Goal: Transaction & Acquisition: Purchase product/service

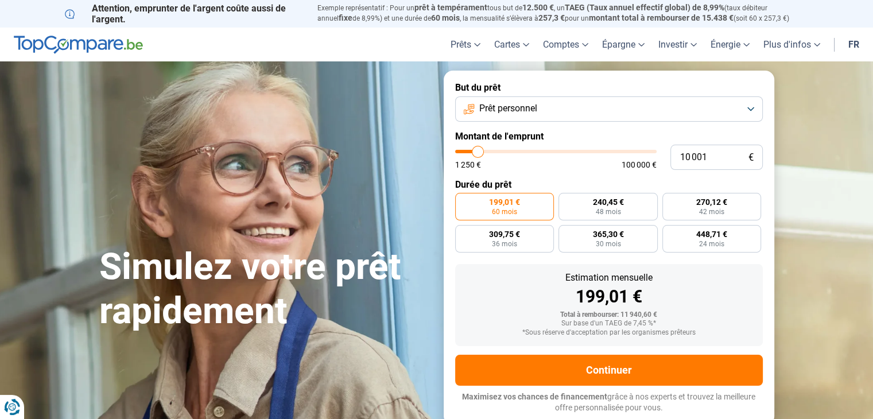
click at [752, 106] on button "Prêt personnel" at bounding box center [609, 108] width 308 height 25
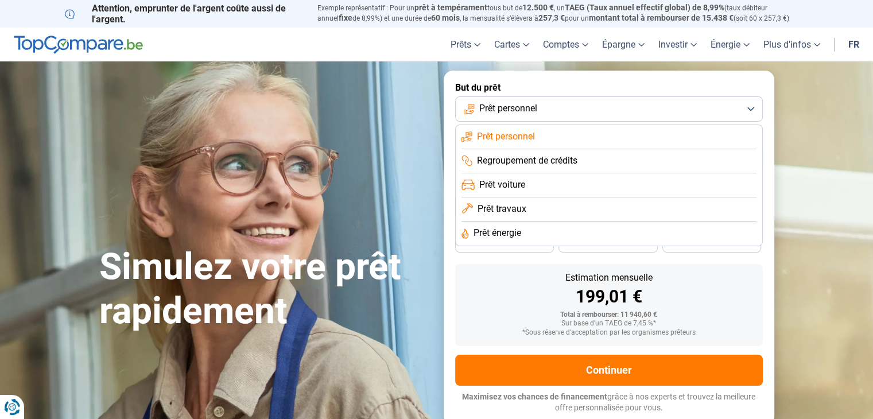
click at [680, 182] on li "Prêt voiture" at bounding box center [608, 185] width 295 height 24
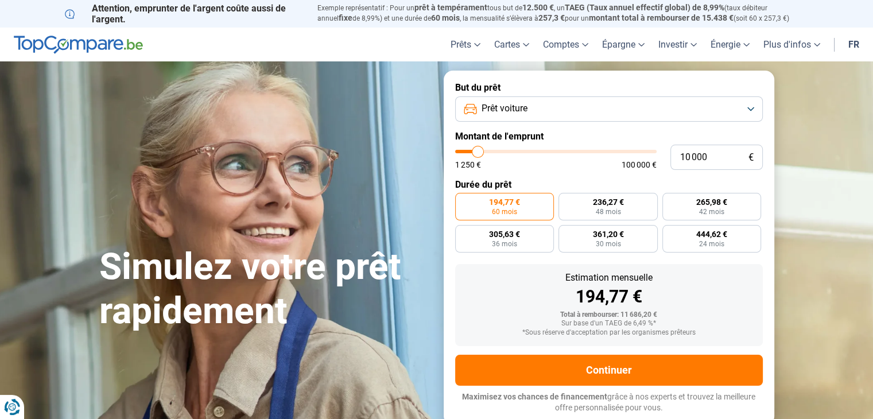
type input "11 250"
type input "11250"
type input "11 750"
type input "11750"
type input "12 250"
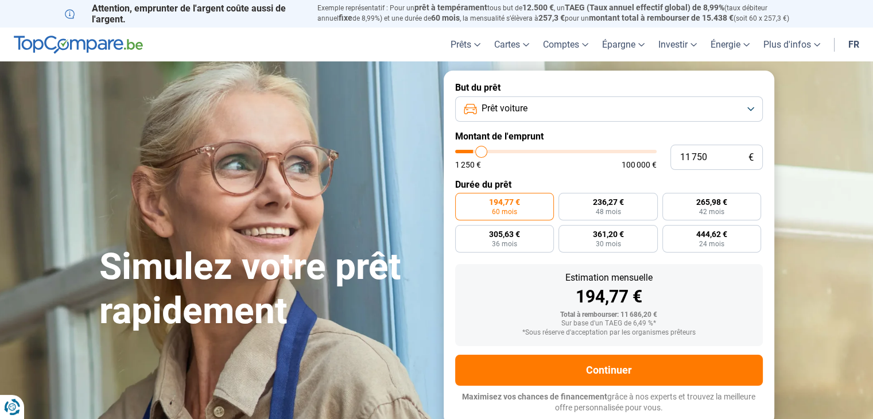
type input "12250"
type input "13 000"
type input "13000"
type input "13 250"
type input "13250"
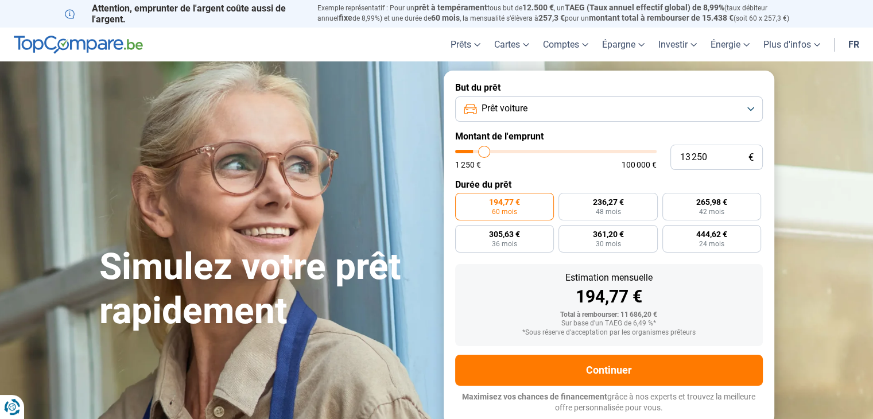
type input "14 250"
type input "14250"
type input "15 000"
type input "15000"
type input "16 250"
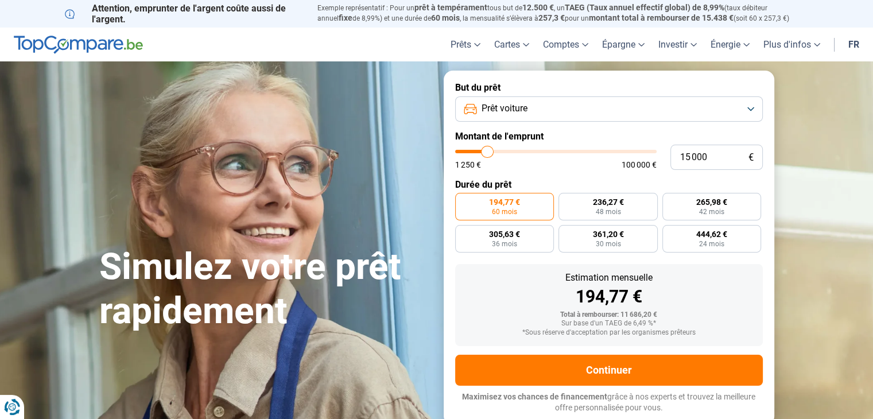
type input "16250"
type input "17 000"
type input "17000"
type input "17 500"
type input "17500"
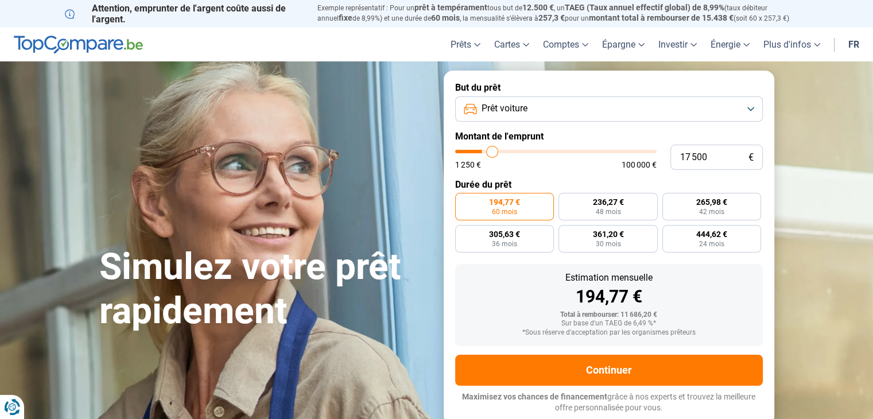
type input "18 000"
type input "18000"
type input "18 750"
type input "18750"
type input "19 000"
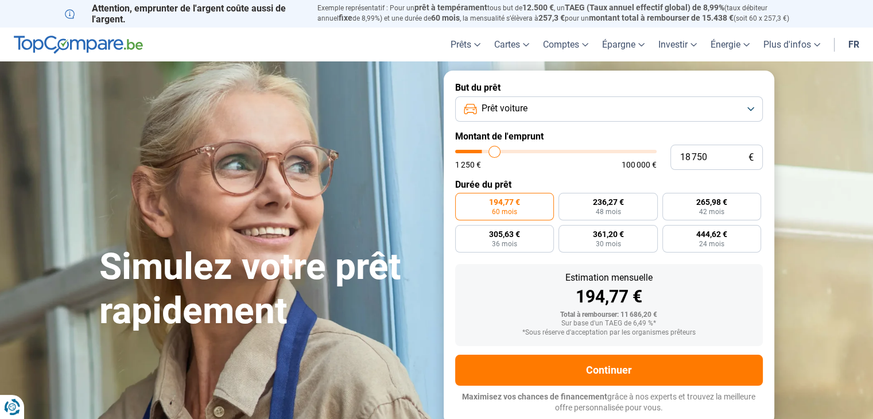
type input "19000"
type input "19 250"
type input "19250"
type input "19 750"
type input "19750"
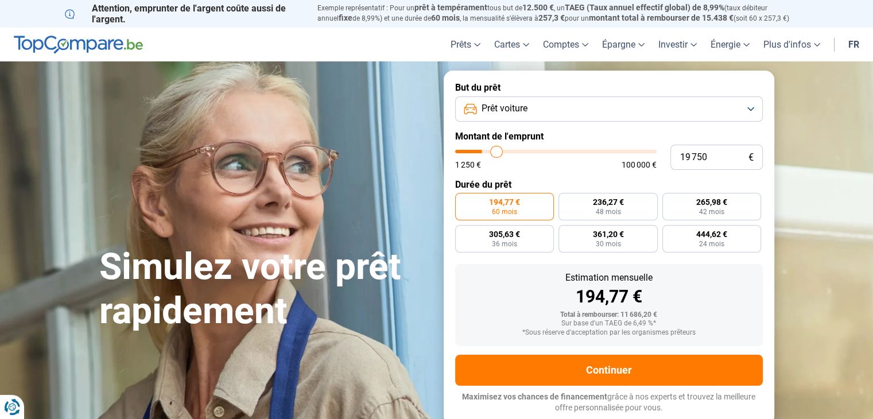
type input "20 250"
type input "20250"
type input "21 000"
type input "21000"
type input "21 250"
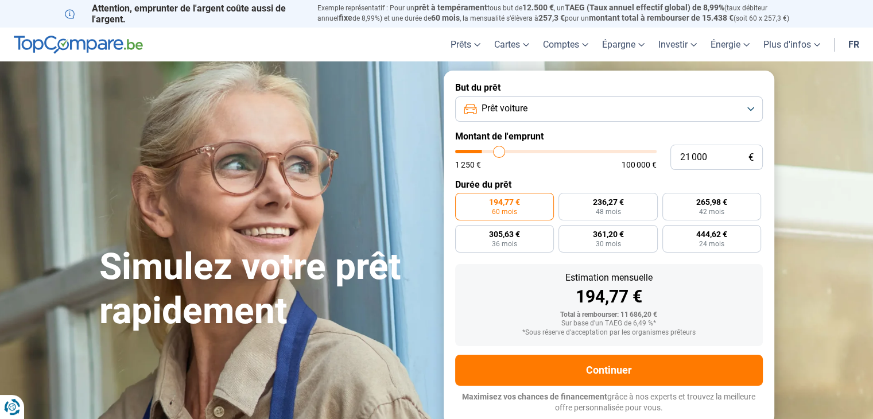
type input "21250"
type input "22 000"
type input "22000"
type input "22 500"
type input "22500"
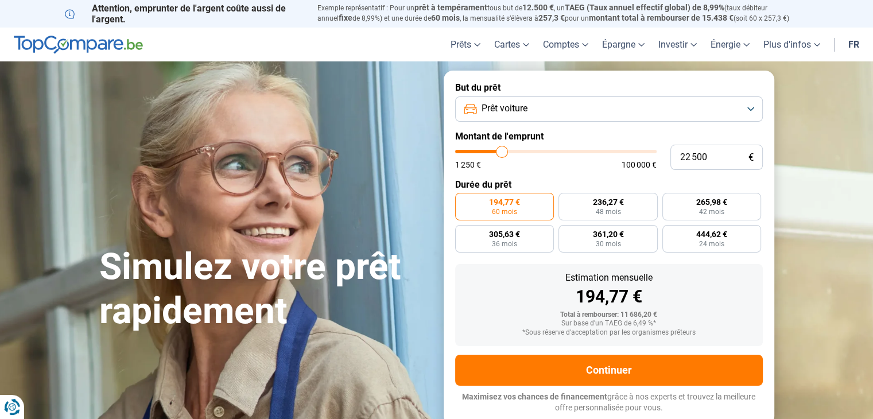
type input "24 750"
type input "24750"
type input "25 500"
type input "25500"
type input "26 250"
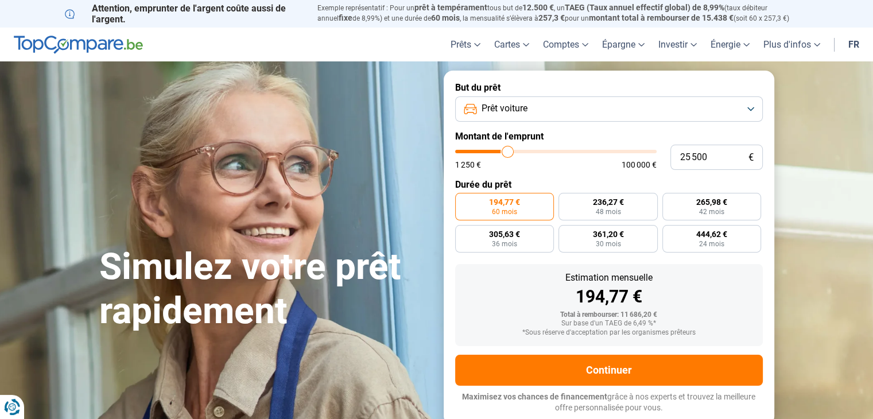
type input "26250"
type input "26 500"
type input "26500"
type input "27 500"
type input "27500"
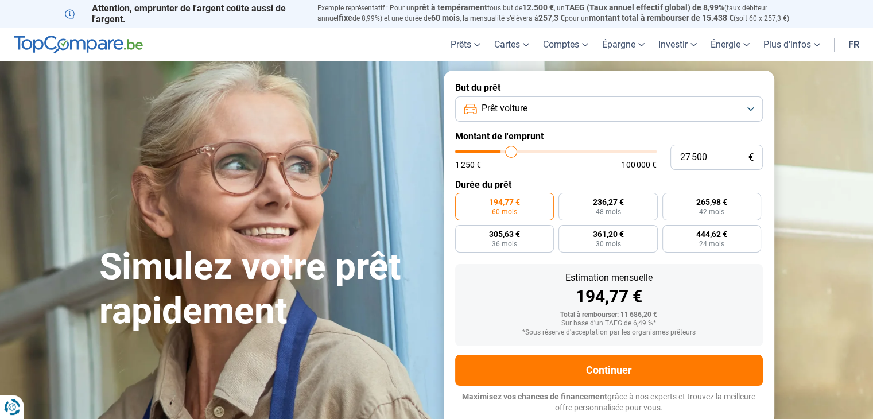
type input "27 750"
type input "27750"
type input "28 250"
type input "28250"
type input "29 000"
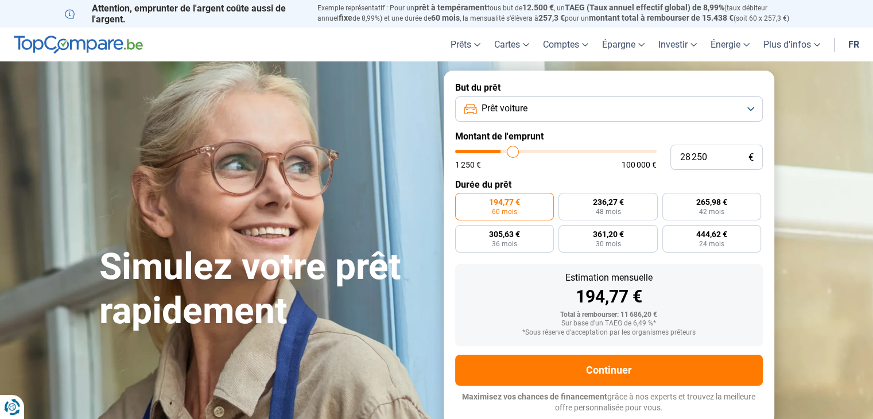
type input "29000"
type input "29 500"
type input "29500"
type input "29 750"
type input "29750"
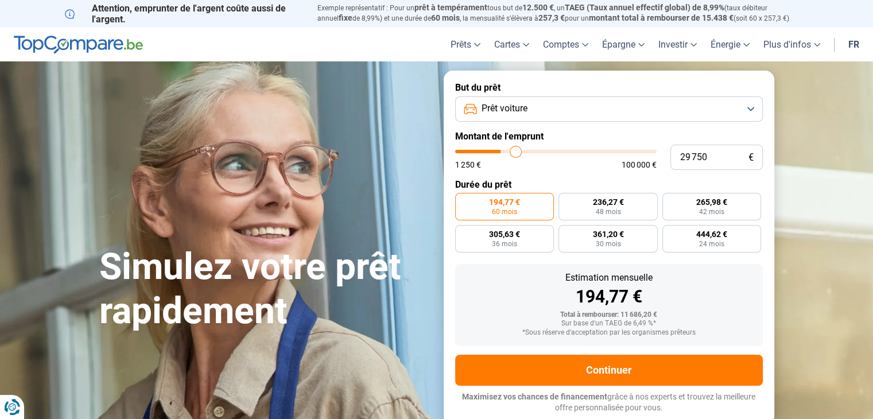
type input "30 250"
type input "30250"
type input "31 000"
type input "31000"
type input "31 250"
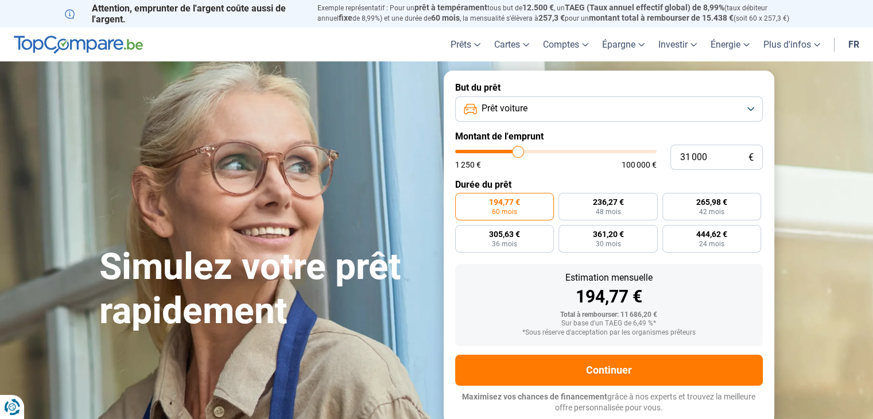
type input "31250"
type input "31 500"
type input "31500"
type input "32 250"
type input "32250"
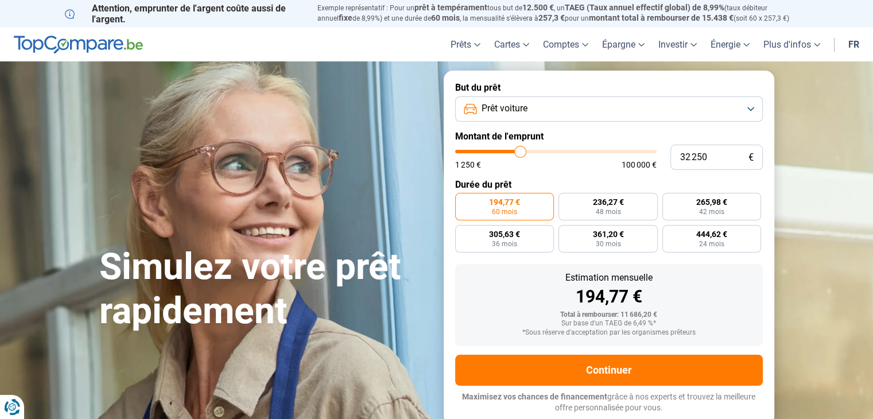
type input "32 750"
type input "32750"
type input "33 500"
type input "33500"
type input "34 000"
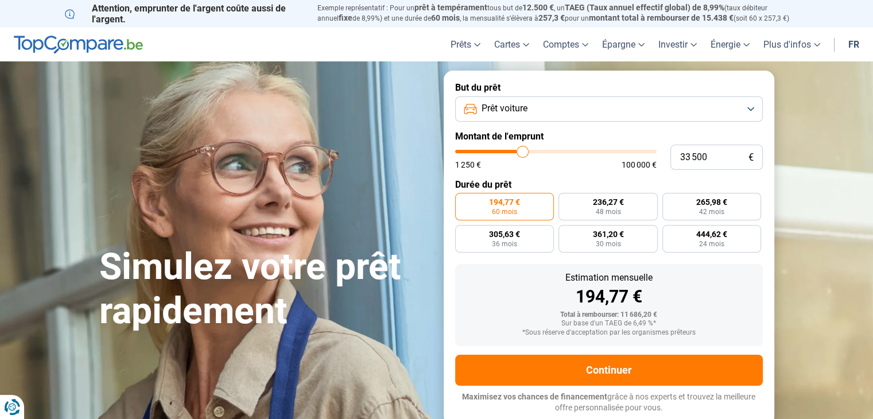
type input "34000"
type input "34 250"
type input "34250"
type input "35 000"
type input "35000"
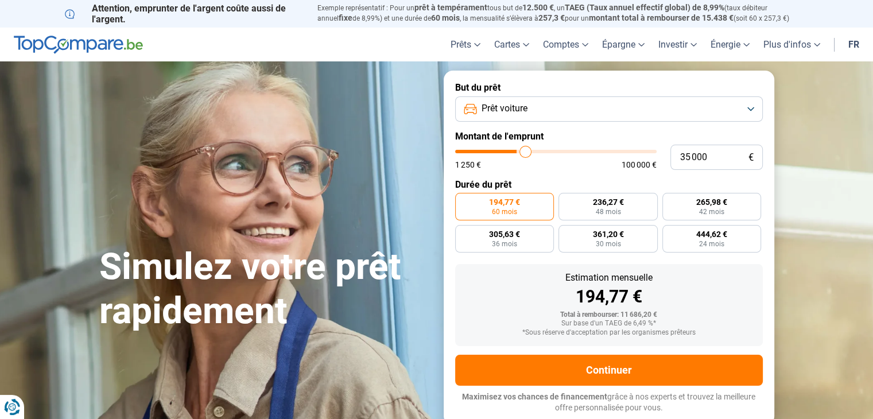
type input "35 500"
type input "35500"
type input "36 000"
type input "36000"
type input "36 250"
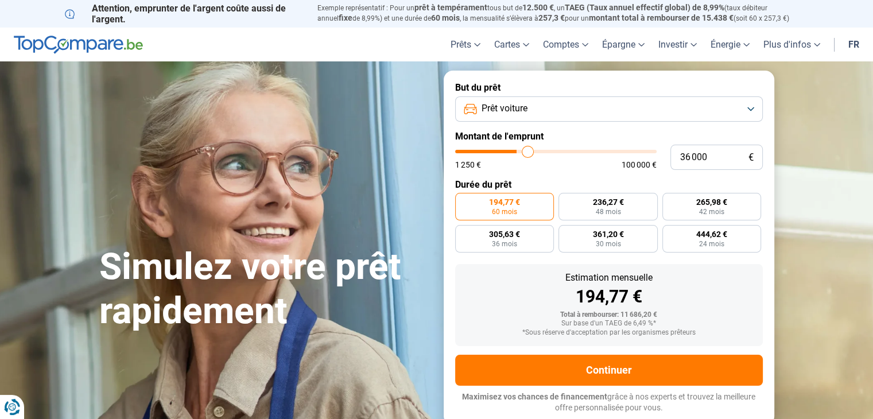
type input "36250"
type input "36 750"
type input "36750"
type input "37 000"
type input "37000"
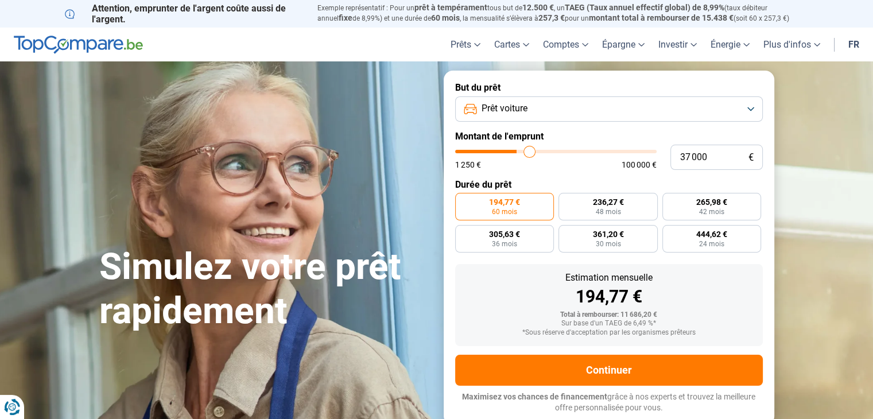
type input "37 500"
type input "37500"
type input "37 750"
type input "37750"
type input "38 000"
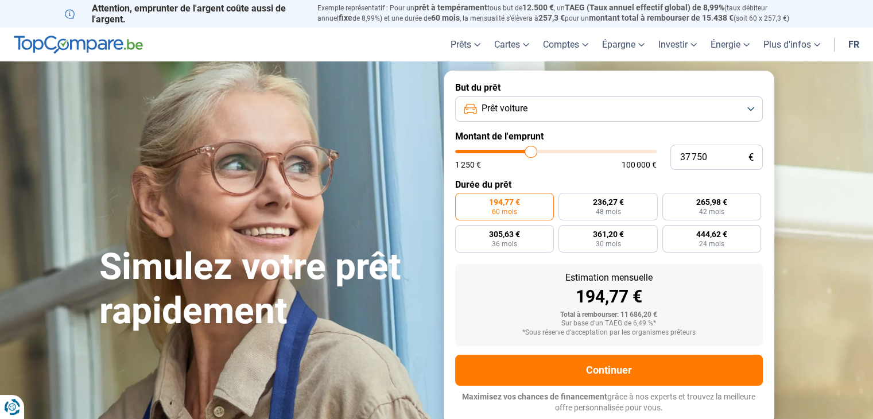
type input "38000"
type input "38 500"
type input "38500"
type input "39 000"
type input "39000"
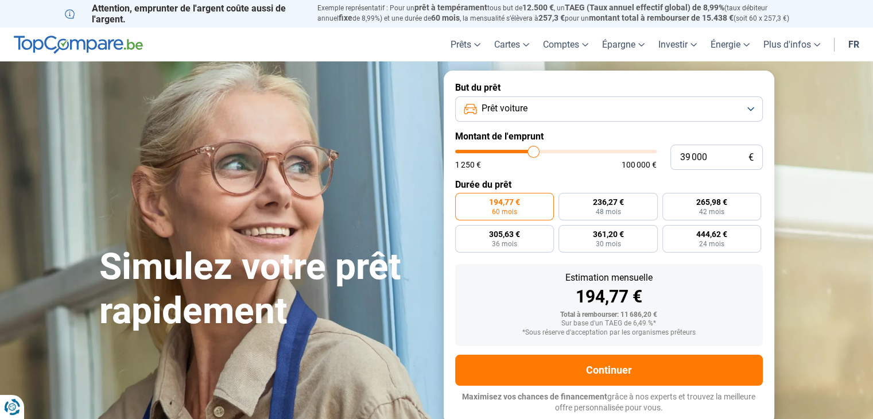
type input "39 250"
type input "39250"
type input "39 500"
type input "39500"
type input "39 750"
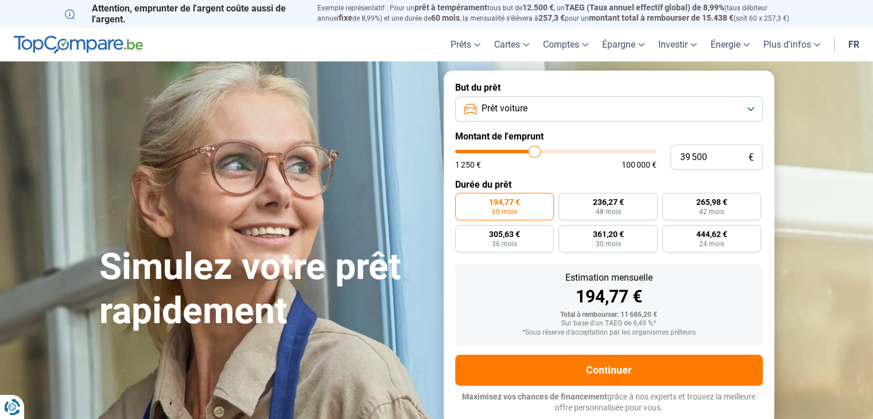
type input "39750"
type input "40 250"
type input "40250"
type input "40 500"
type input "40500"
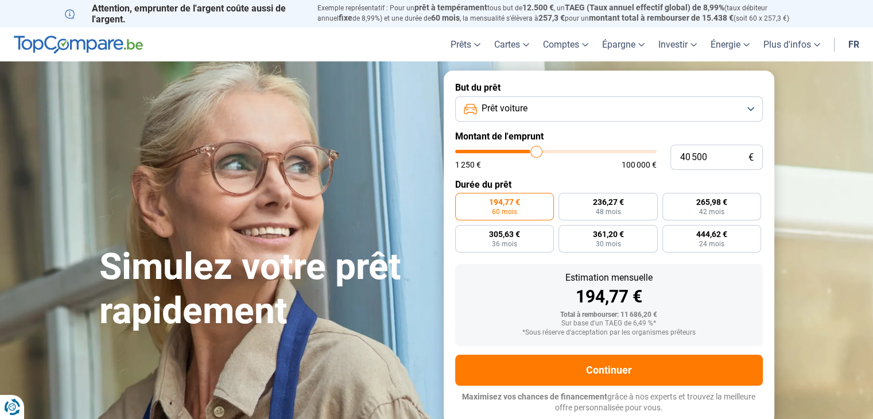
type input "40 750"
type input "40750"
type input "41 000"
type input "41000"
type input "41 500"
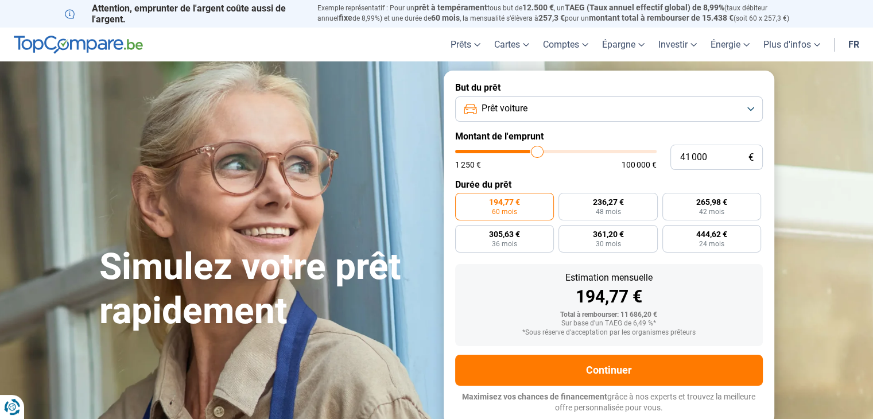
type input "41500"
type input "41 750"
type input "41750"
type input "42 250"
type input "42250"
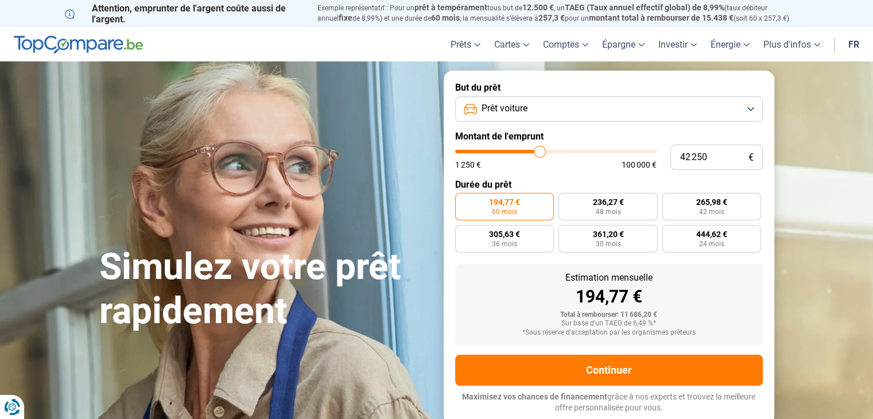
type input "42 500"
type input "42500"
type input "43 000"
type input "43000"
type input "43 500"
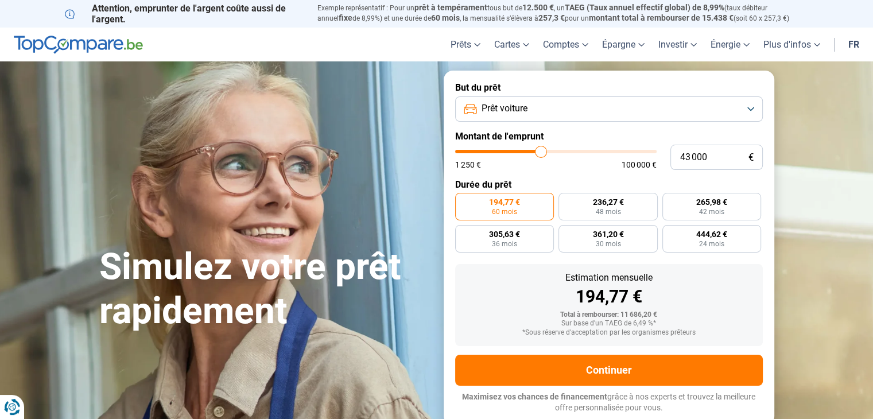
type input "43500"
type input "43 750"
type input "43750"
type input "44 250"
type input "44250"
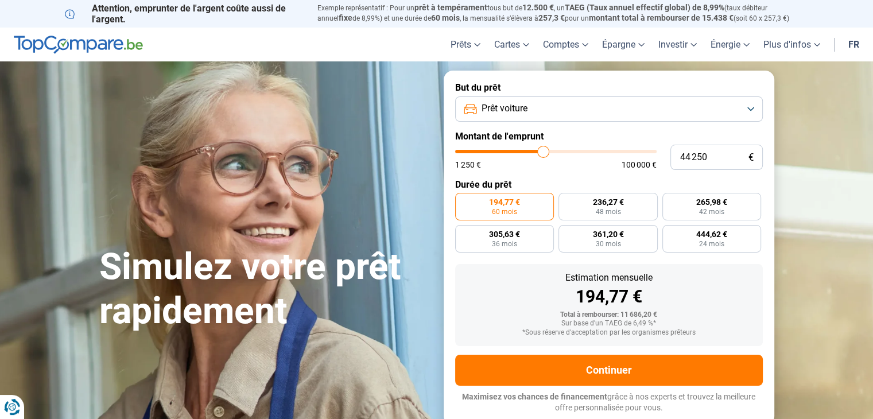
type input "44 000"
type input "44000"
type input "43 750"
type input "43750"
type input "43 250"
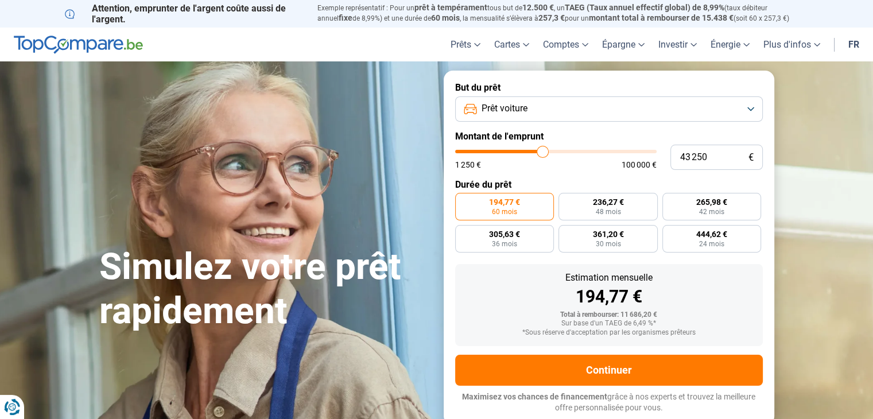
type input "43250"
type input "42 750"
type input "42750"
type input "41 750"
type input "41750"
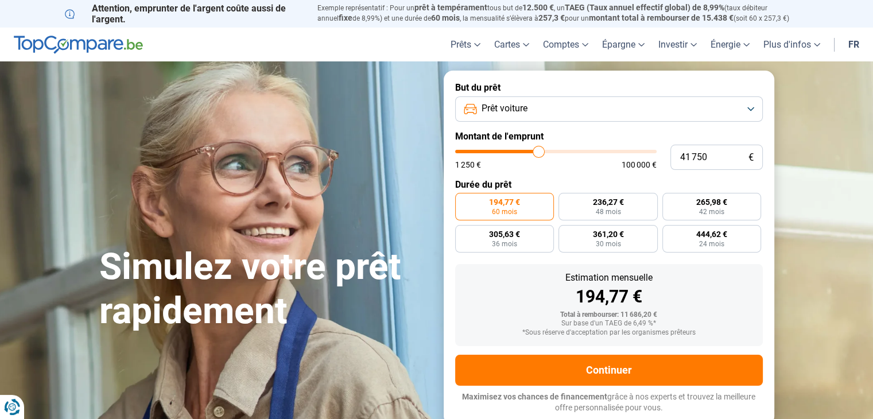
type input "41 000"
type input "41000"
type input "40 000"
type input "40000"
type input "39 750"
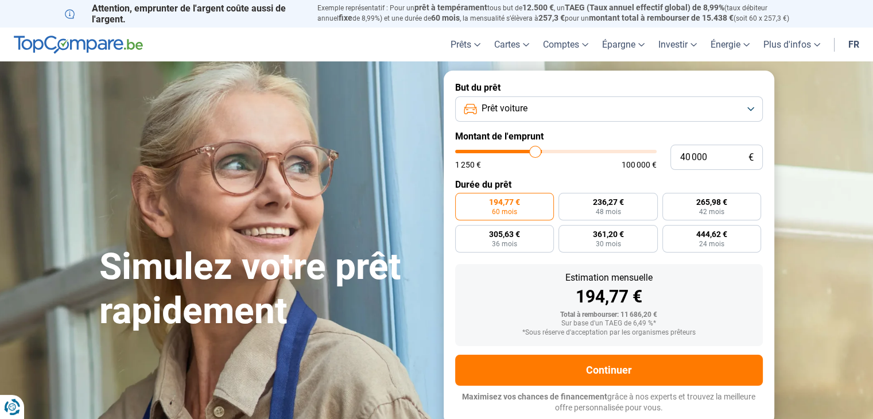
type input "39750"
type input "39 500"
type input "39500"
type input "38 750"
type input "38750"
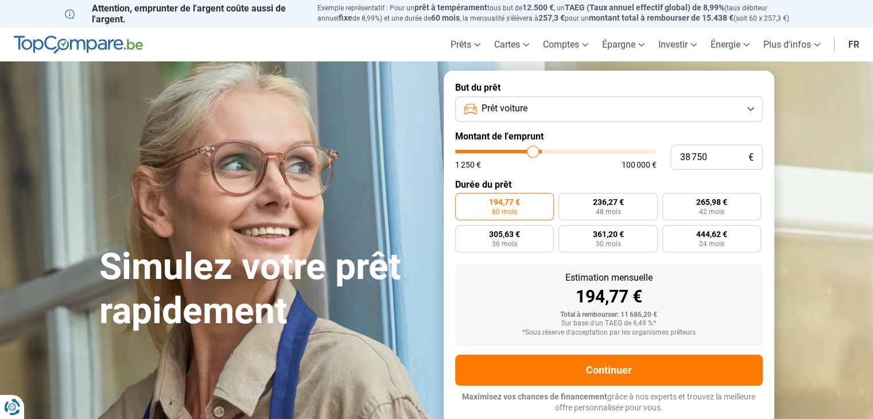
type input "38 250"
type input "38250"
type input "38 000"
type input "38000"
type input "37 750"
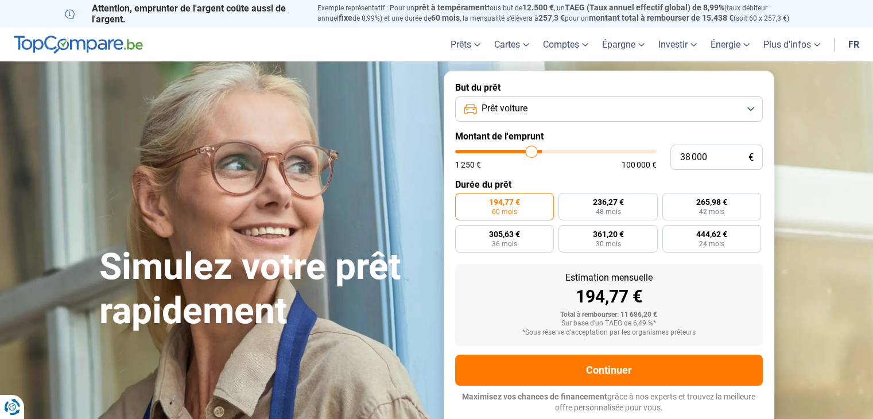
type input "37750"
type input "37 500"
type input "37500"
type input "37 250"
type input "37250"
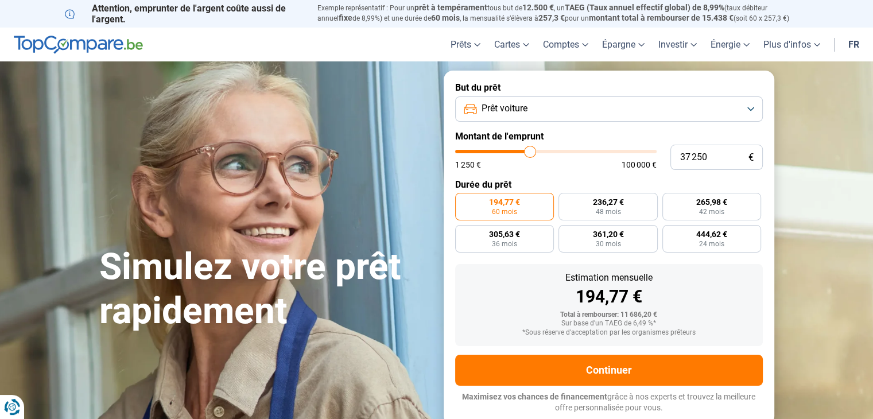
type input "37 000"
type input "37000"
type input "36 750"
type input "36750"
type input "36 500"
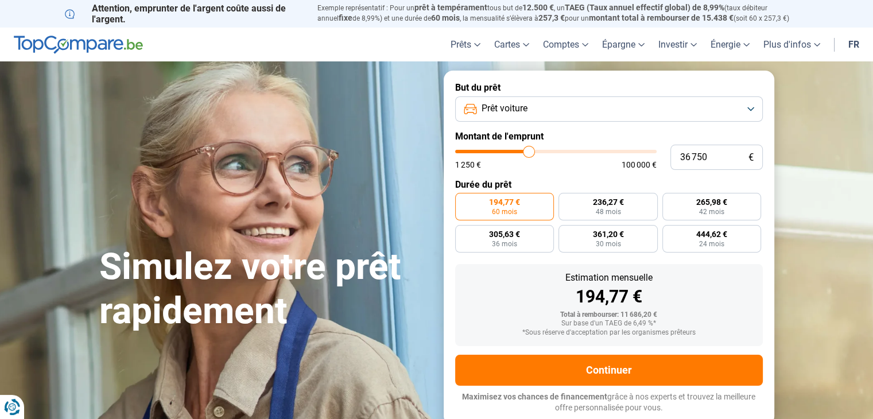
type input "36500"
type input "36 250"
type input "36250"
type input "36 000"
drag, startPoint x: 477, startPoint y: 152, endPoint x: 527, endPoint y: 150, distance: 50.5
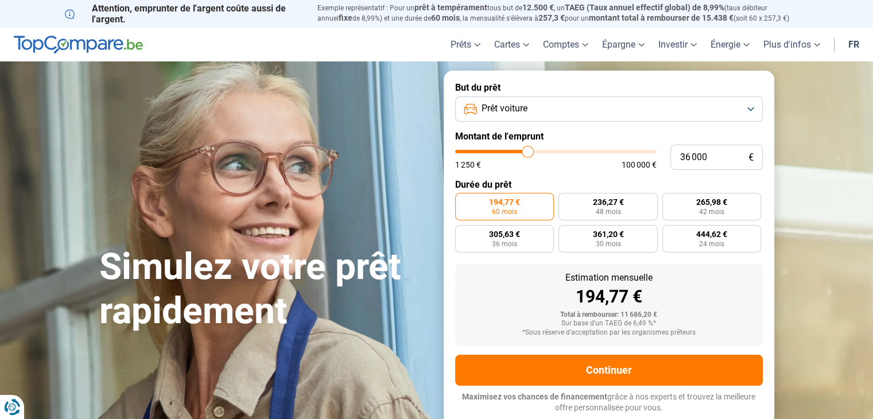
type input "36000"
click at [527, 150] on input "range" at bounding box center [555, 151] width 201 height 3
radio input "false"
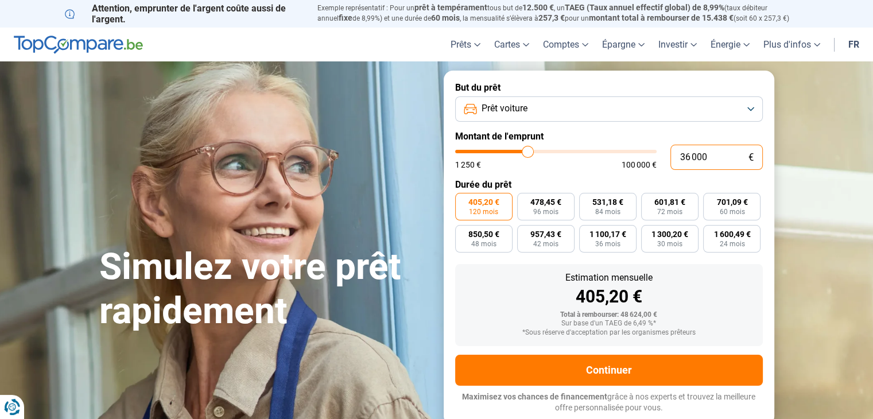
click at [689, 155] on input "36 000" at bounding box center [716, 157] width 92 height 25
type input "3 000"
type input "3000"
type input "30 000"
type input "30000"
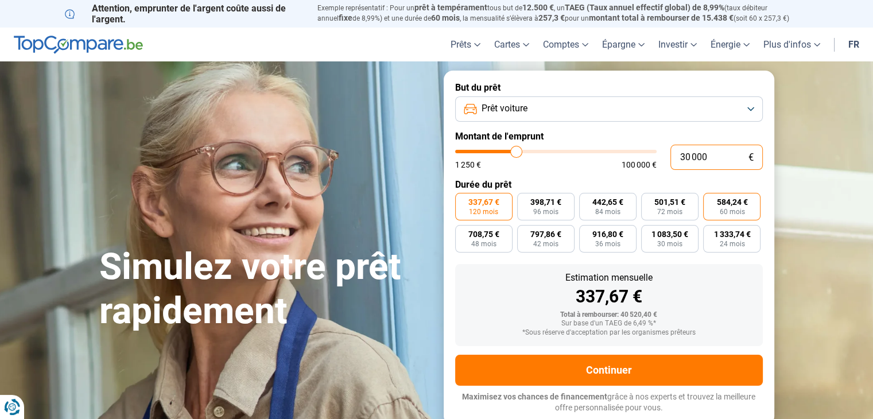
type input "30 000"
click at [743, 201] on span "584,24 €" at bounding box center [731, 202] width 31 height 8
click at [710, 200] on input "584,24 € 60 mois" at bounding box center [706, 196] width 7 height 7
radio input "true"
click at [688, 157] on input "30 000" at bounding box center [716, 157] width 92 height 25
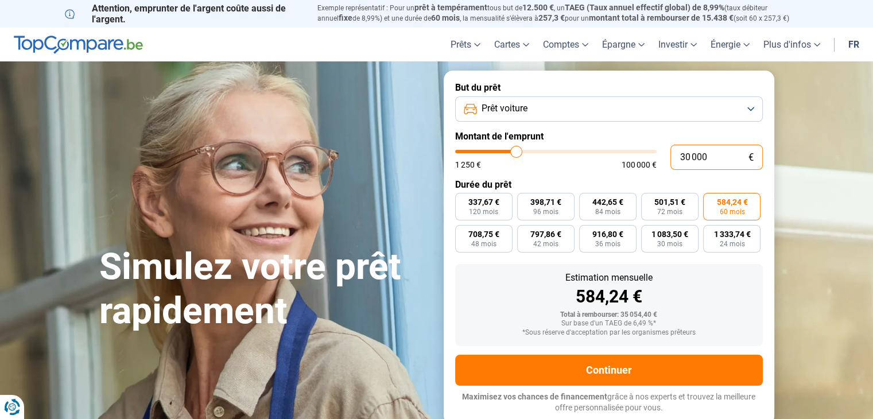
type input "3 000"
type input "3000"
type input "31 000"
type input "31000"
radio input "false"
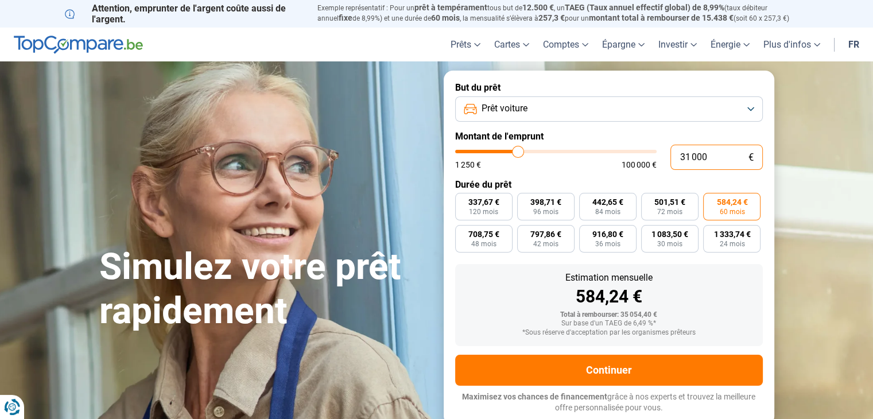
radio input "true"
type input "31 000"
click at [731, 200] on span "603,72 €" at bounding box center [731, 202] width 31 height 8
click at [710, 200] on input "603,72 € 60 mois" at bounding box center [706, 196] width 7 height 7
radio input "true"
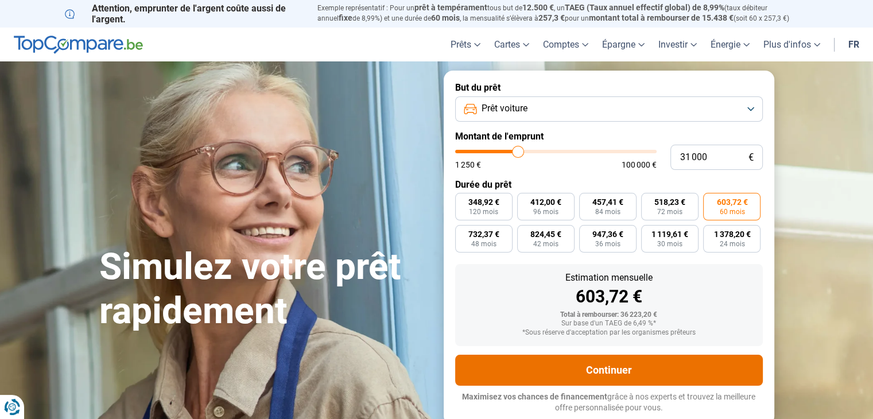
click at [617, 366] on button "Continuer" at bounding box center [609, 370] width 308 height 31
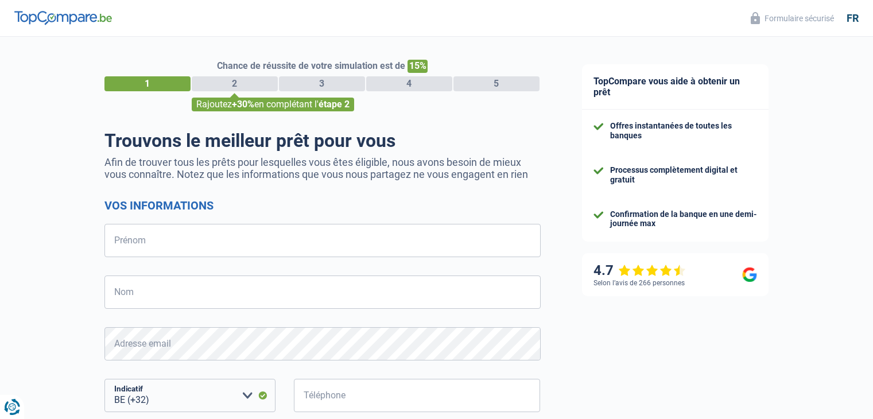
select select "32"
